Goal: Information Seeking & Learning: Learn about a topic

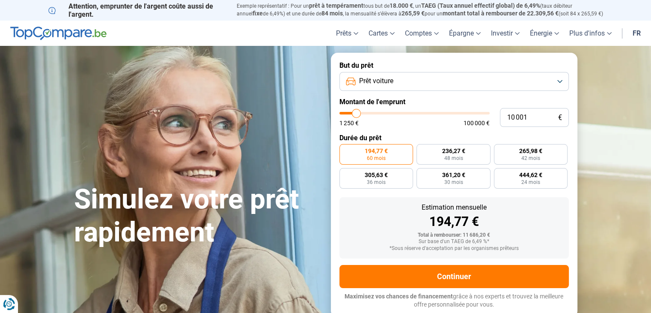
click at [357, 203] on div "Estimation mensuelle 194,77 € Total à rembourser: 11 686,20 € Sur base d'un TAE…" at bounding box center [453, 227] width 229 height 61
type input "9 000"
type input "9000"
type input "9 750"
type input "9750"
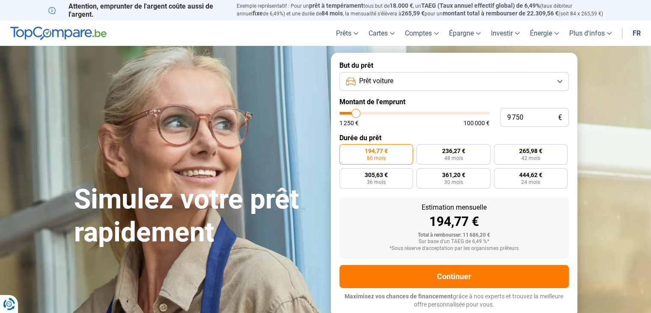
type input "10 000"
type input "10000"
type input "10 500"
type input "10500"
type input "10 750"
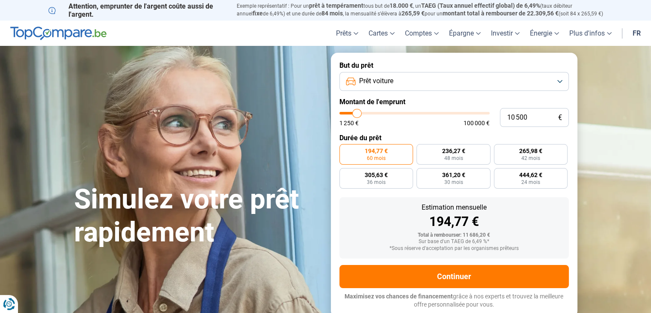
type input "10750"
type input "11 000"
type input "11000"
type input "11 500"
type input "11500"
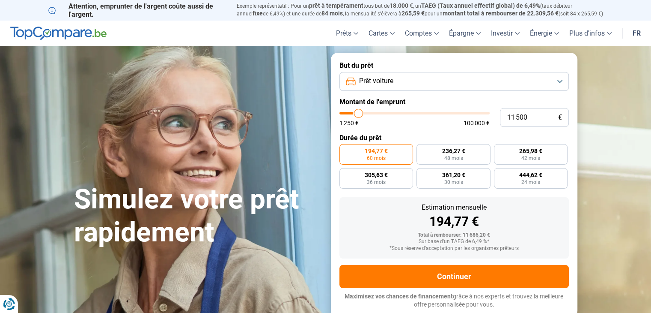
type input "11 750"
type input "11750"
type input "12 000"
type input "12000"
type input "12 500"
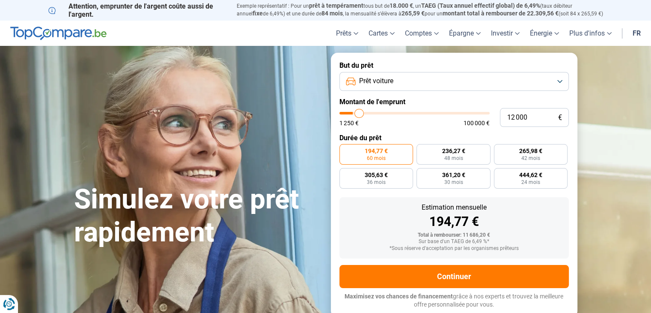
type input "12500"
type input "12 750"
type input "12750"
type input "13 250"
type input "13250"
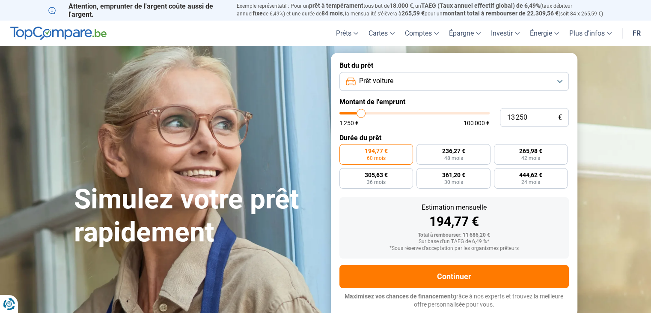
type input "13 500"
type input "13500"
type input "13 750"
type input "13750"
type input "14 250"
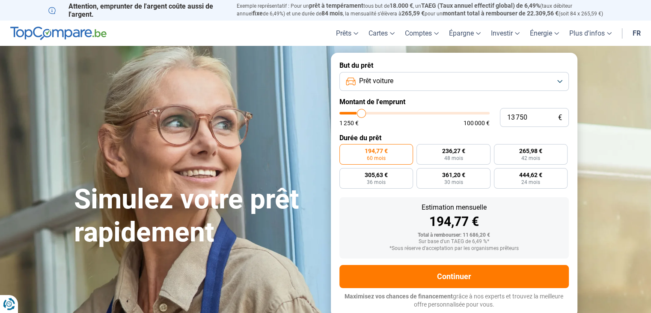
type input "14250"
type input "14 500"
type input "14500"
type input "14 750"
type input "14750"
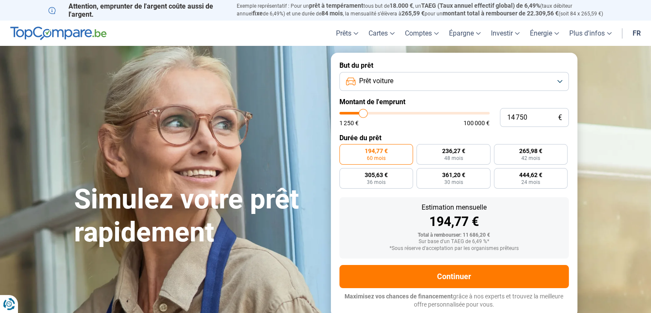
type input "15 000"
type input "15000"
type input "15 250"
type input "15250"
type input "15 500"
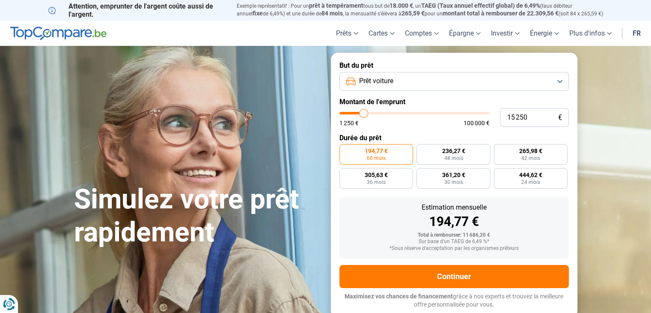
type input "15500"
type input "15 750"
type input "15750"
type input "16 000"
type input "16000"
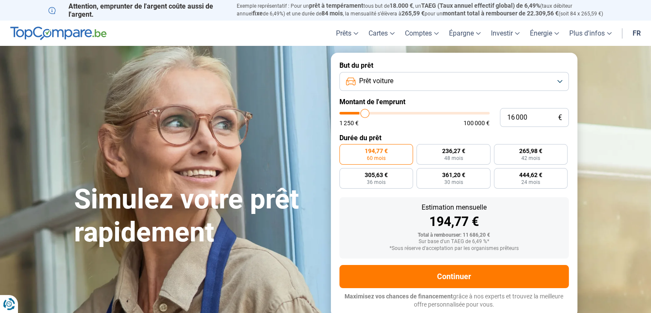
type input "16 250"
type input "16250"
type input "16 500"
type input "16500"
type input "16 750"
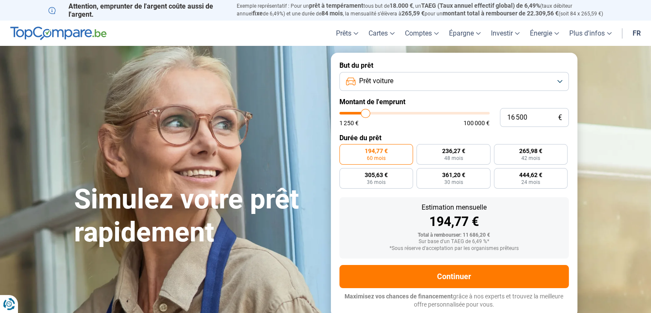
type input "16750"
type input "17 000"
type input "17000"
type input "17 250"
type input "17250"
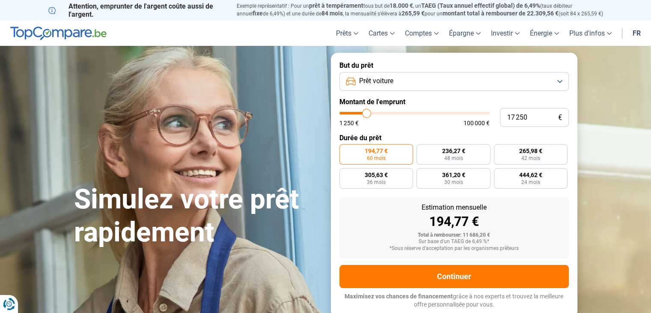
type input "17 500"
type input "17500"
type input "17 750"
type input "17750"
type input "18 000"
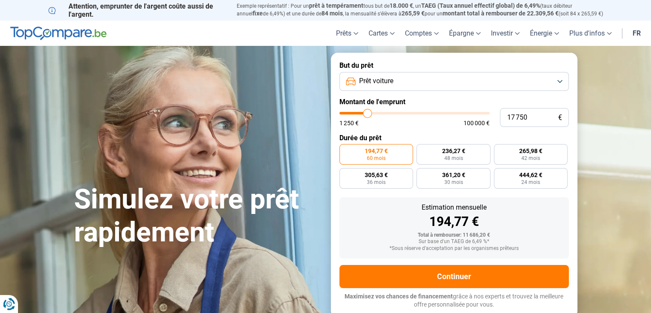
type input "18000"
type input "18 250"
type input "18250"
type input "18 500"
type input "18500"
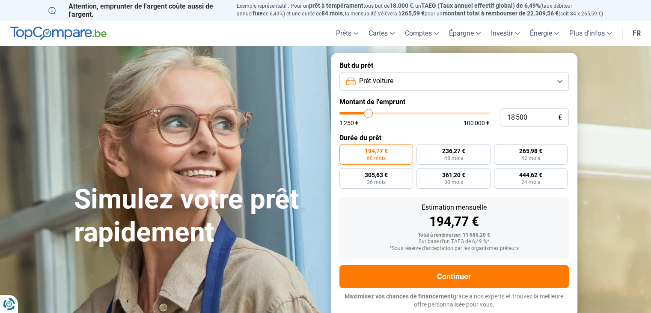
type input "18 750"
type input "18750"
type input "19 000"
type input "19000"
type input "19 250"
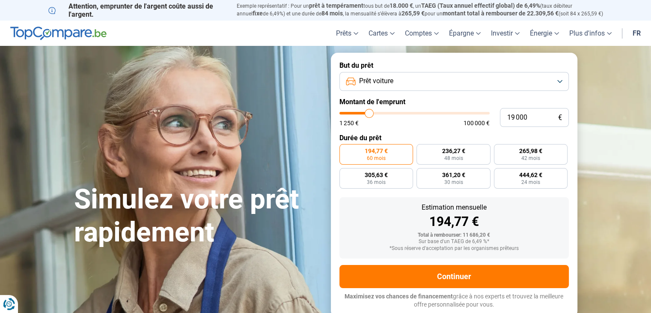
type input "19250"
type input "19 500"
type input "19500"
type input "19 750"
type input "19750"
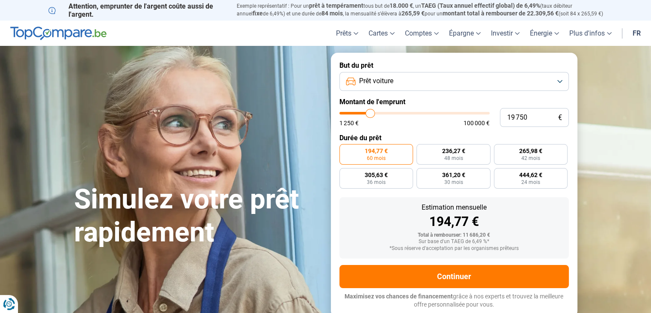
type input "20 000"
type input "20000"
type input "20 250"
type input "20250"
type input "20 500"
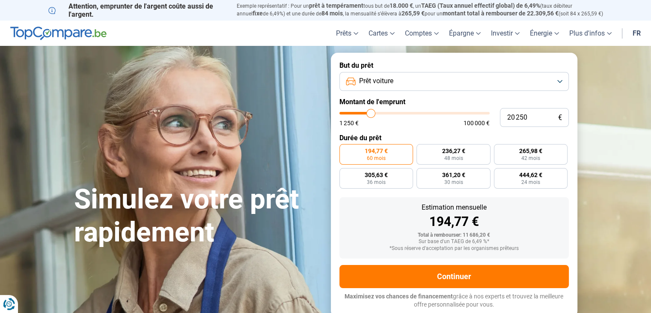
type input "20500"
type input "20 750"
type input "20750"
type input "21 000"
type input "21000"
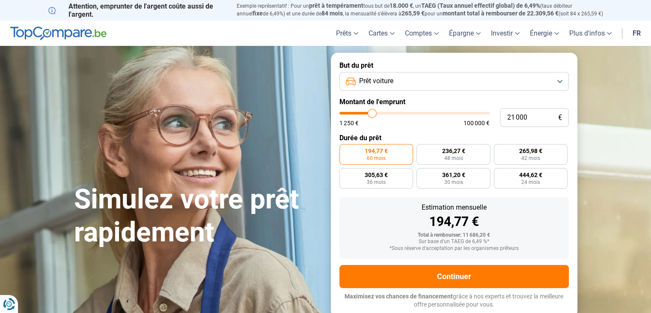
type input "21 250"
type input "21250"
type input "21 500"
type input "21500"
type input "21 750"
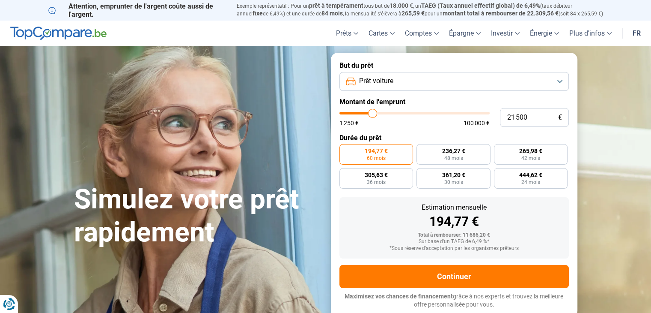
type input "21750"
type input "22 000"
type input "22000"
type input "22 250"
type input "22250"
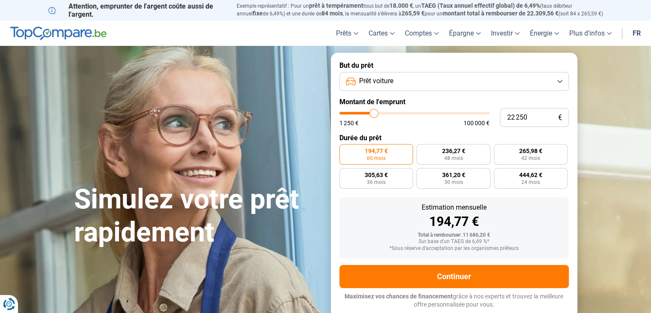
type input "22 500"
type input "22500"
type input "22 750"
type input "22750"
type input "23 000"
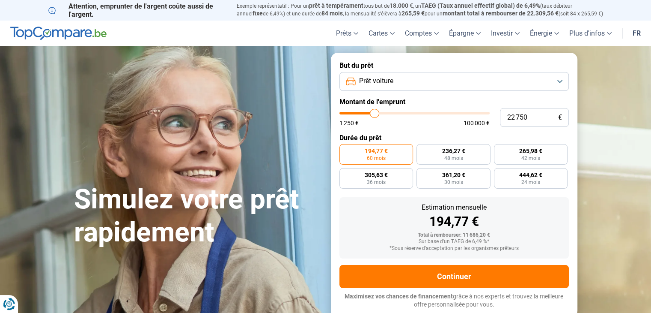
type input "23000"
type input "23 500"
type input "23500"
type input "23 750"
type input "23750"
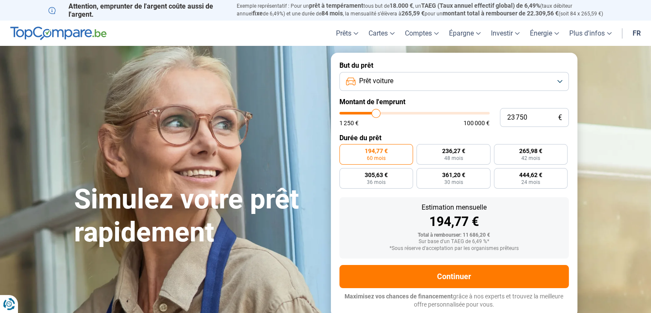
type input "24 000"
type input "24000"
type input "24 500"
type input "24500"
type input "24 750"
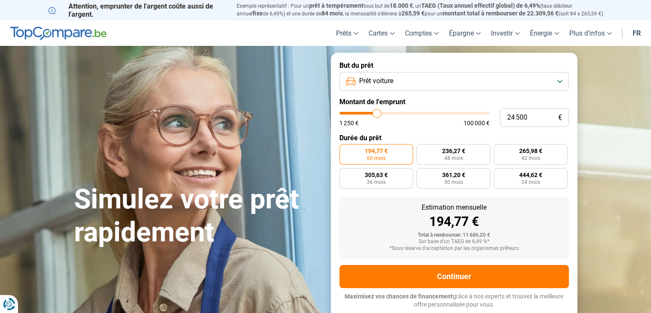
type input "24750"
type input "25 000"
type input "25000"
type input "25 250"
type input "25250"
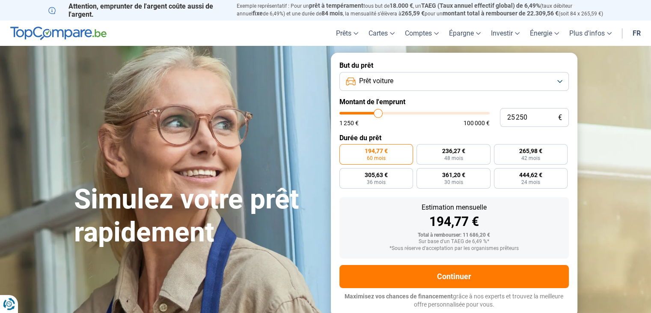
type input "25 500"
type input "25500"
type input "25 250"
type input "25250"
type input "25 000"
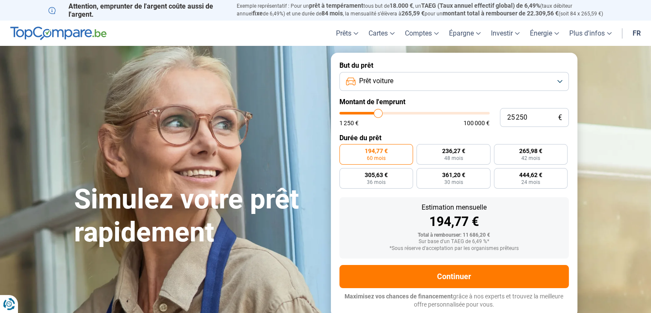
type input "25000"
type input "24 750"
type input "24750"
type input "25 000"
type input "25000"
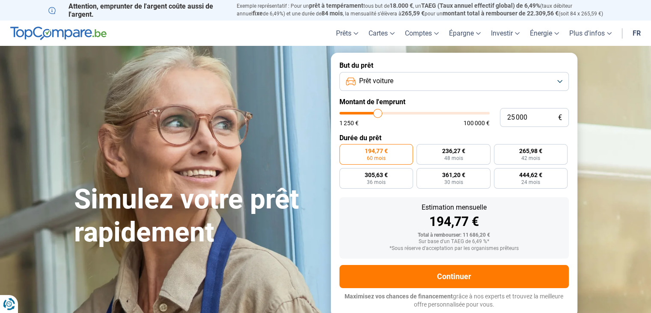
type input "25 250"
type input "25250"
type input "25 000"
type input "25000"
type input "24 750"
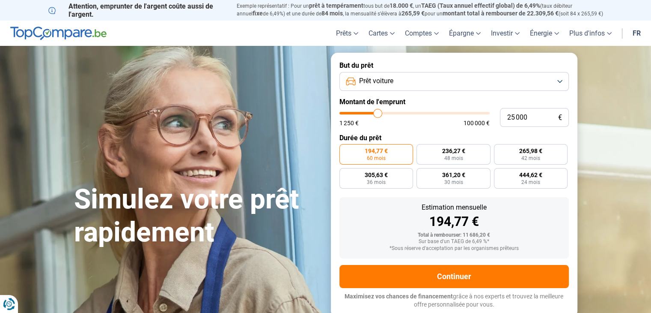
type input "24750"
type input "25 000"
drag, startPoint x: 354, startPoint y: 112, endPoint x: 378, endPoint y: 112, distance: 23.1
type input "25000"
click at [378, 112] on input "range" at bounding box center [414, 113] width 150 height 3
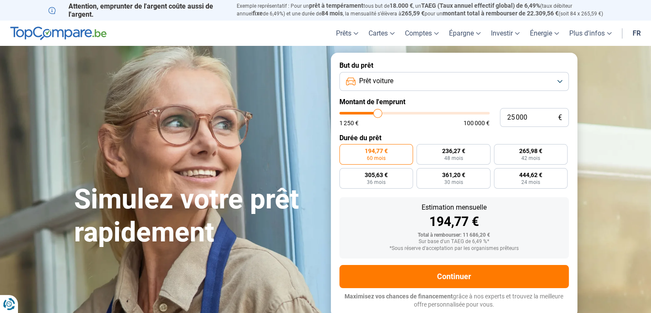
radio input "false"
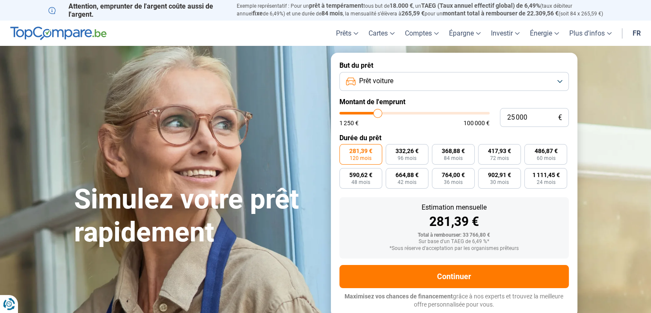
click at [378, 112] on input "range" at bounding box center [414, 113] width 150 height 3
